Goal: Information Seeking & Learning: Find specific fact

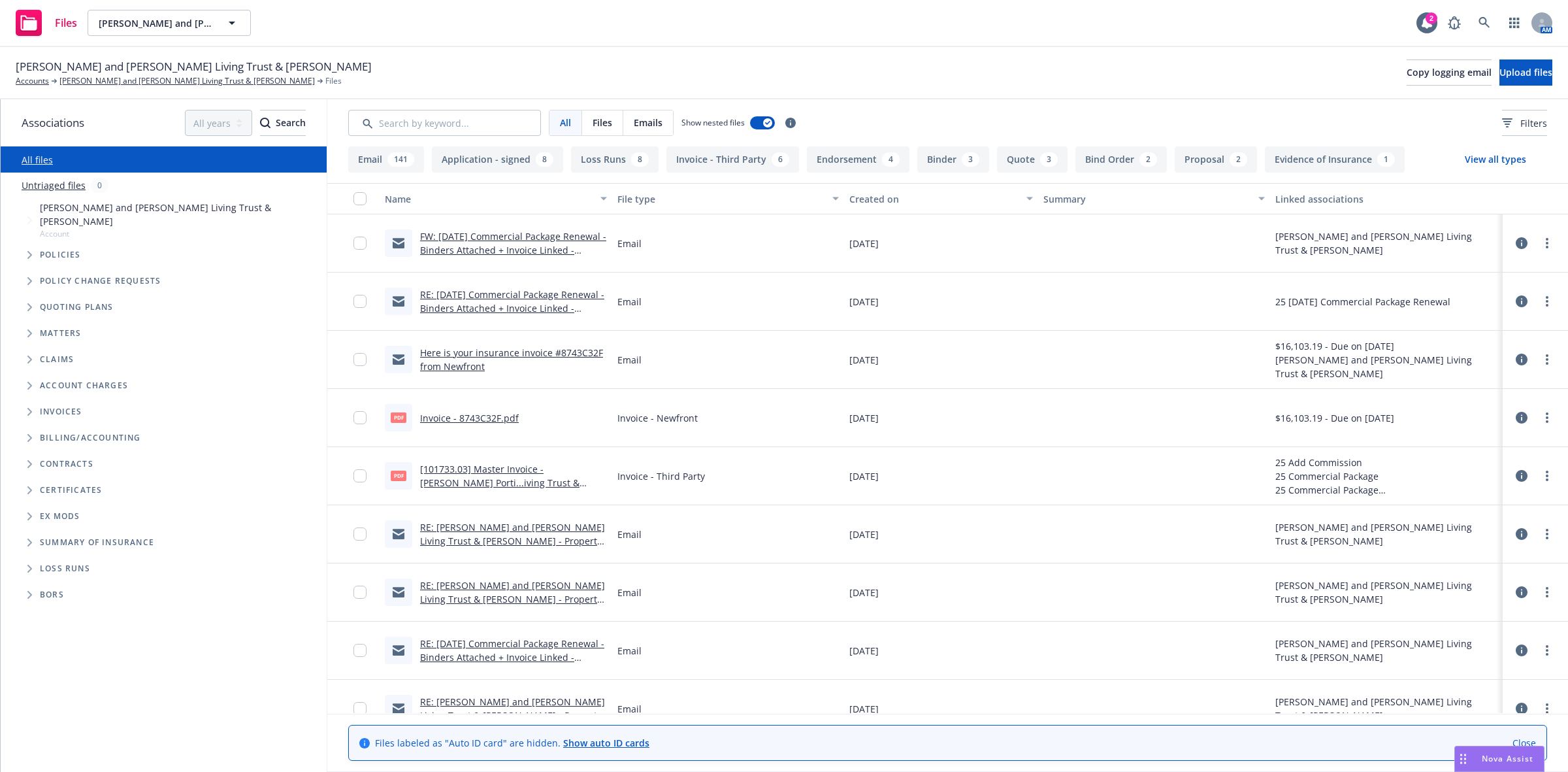
click at [518, 236] on link "FW: [DATE] Commercial Package Renewal - Binders Attached + Invoice Linked - New…" at bounding box center [513, 250] width 186 height 40
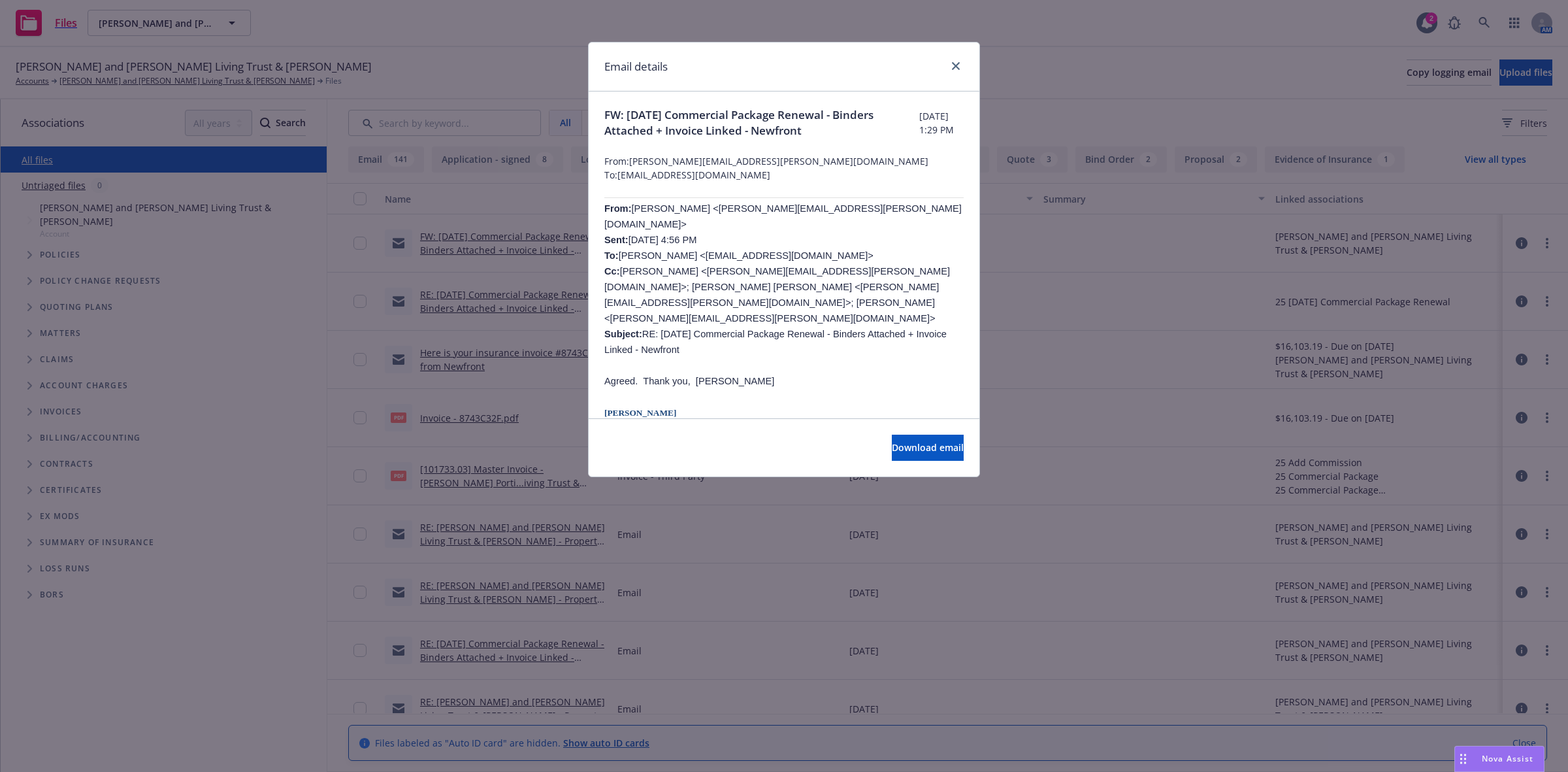
click at [413, 313] on div "Email details FW: [DATE] Commercial Package Renewal - Binders Attached + Invoic…" at bounding box center [784, 386] width 1568 height 772
click at [950, 64] on link "close" at bounding box center [955, 65] width 16 height 16
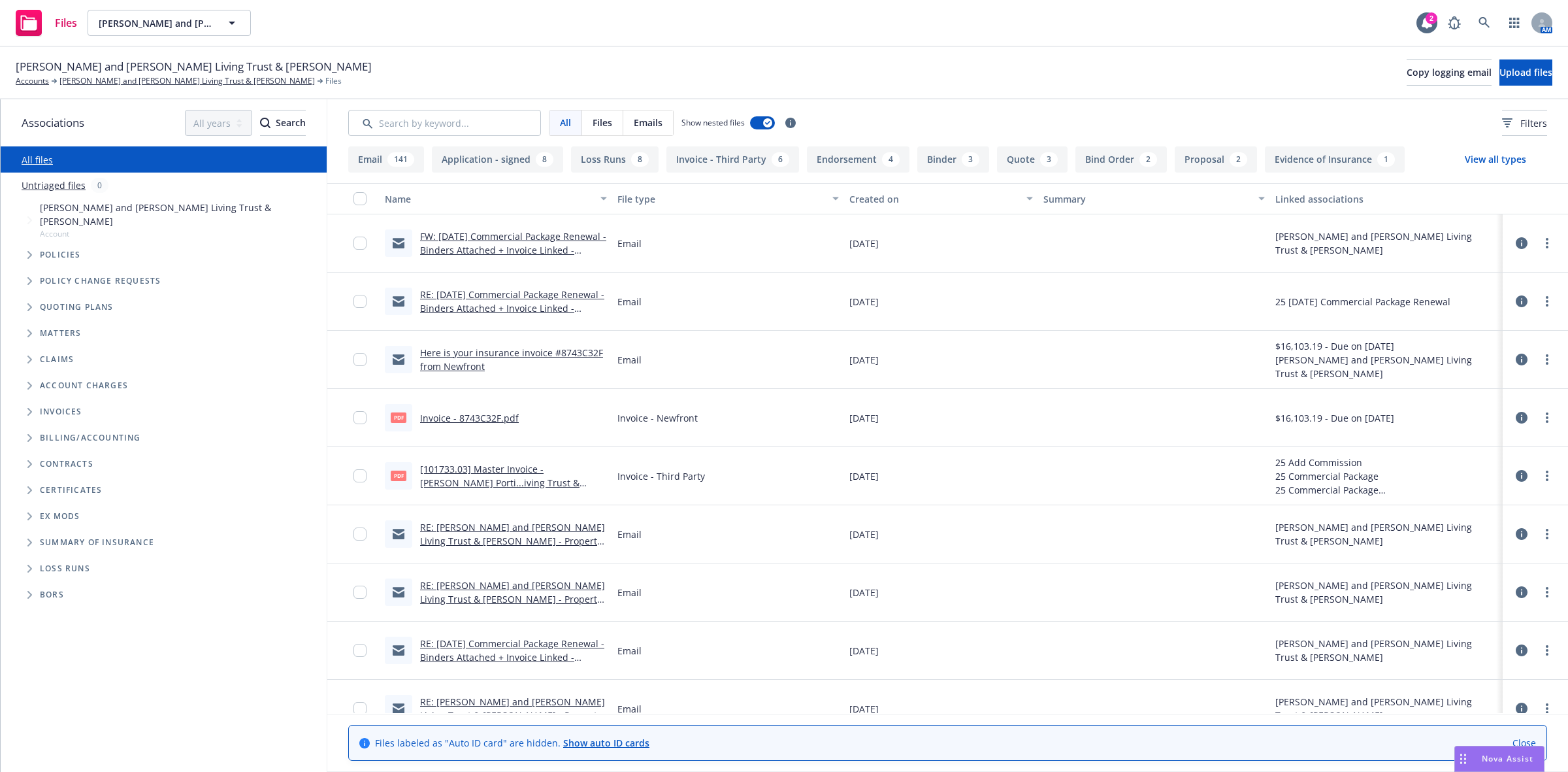
click at [482, 308] on link "RE: [DATE] Commercial Package Renewal - Binders Attached + Invoice Linked - New…" at bounding box center [512, 308] width 184 height 40
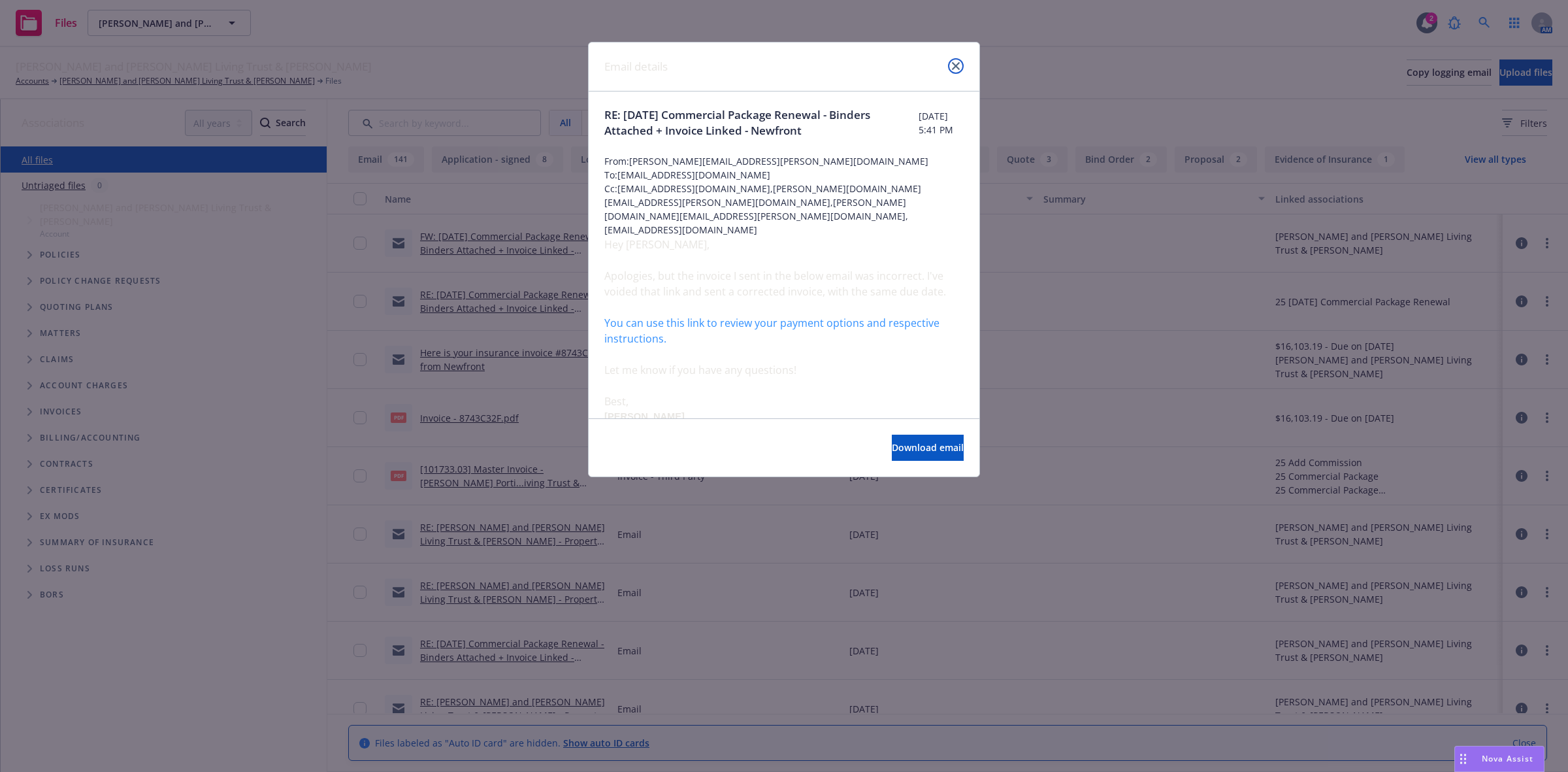
click at [952, 65] on icon "close" at bounding box center [955, 65] width 8 height 8
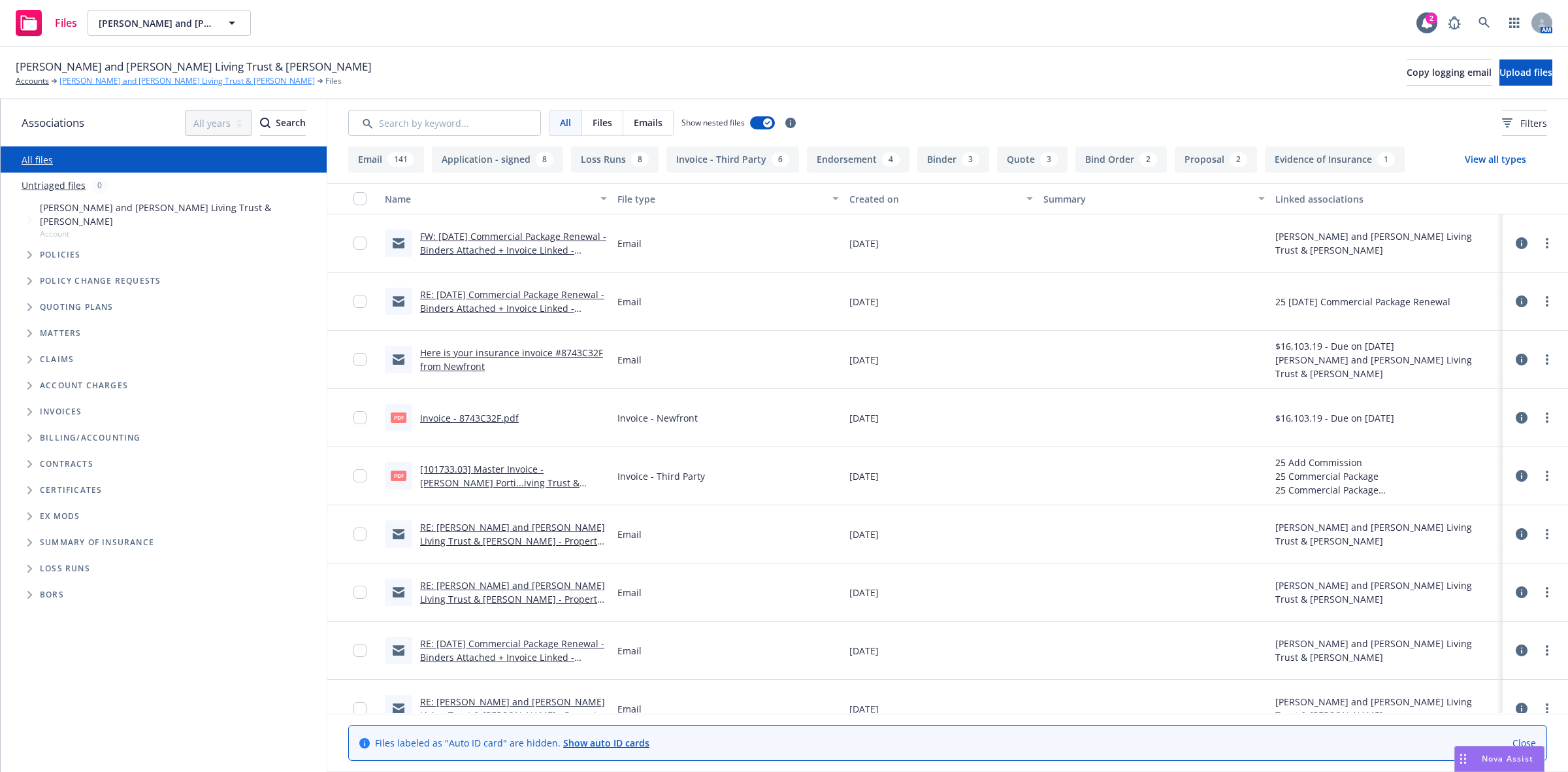
click at [85, 79] on link "[PERSON_NAME] and [PERSON_NAME] Living Trust & [PERSON_NAME]" at bounding box center [187, 81] width 256 height 12
